Goal: Transaction & Acquisition: Purchase product/service

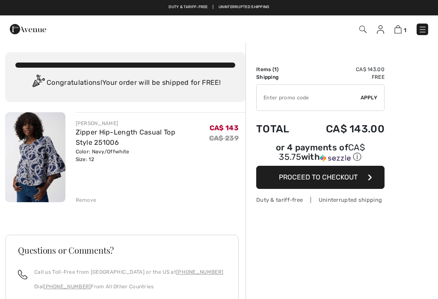
checkbox input "true"
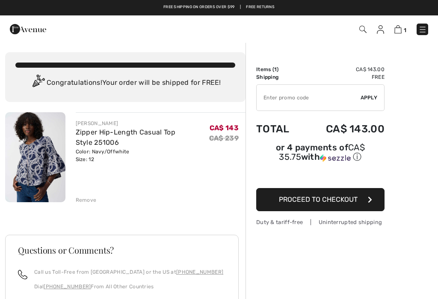
click at [51, 162] on img at bounding box center [35, 157] width 60 height 90
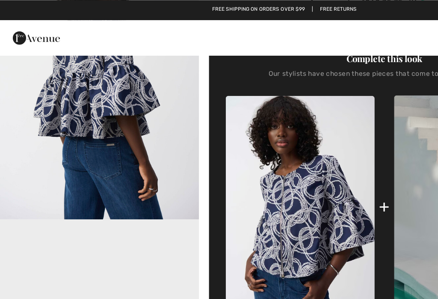
scroll to position [329, 0]
